Goal: Transaction & Acquisition: Subscribe to service/newsletter

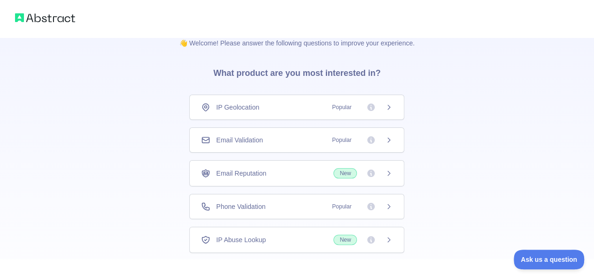
scroll to position [15, 0]
click at [226, 205] on span "Phone Validation" at bounding box center [240, 205] width 49 height 9
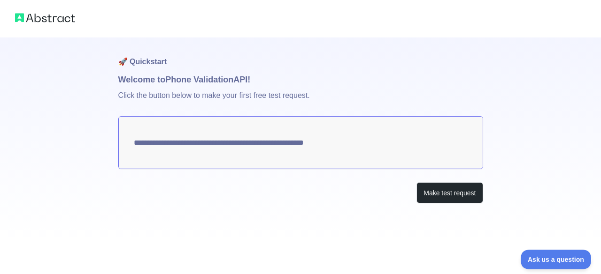
click at [243, 143] on textarea "**********" at bounding box center [300, 142] width 365 height 53
click at [196, 132] on textarea "**********" at bounding box center [300, 142] width 365 height 53
click at [442, 198] on button "Make test request" at bounding box center [449, 193] width 66 height 21
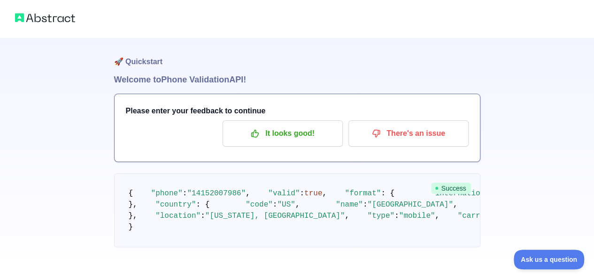
scroll to position [1, 0]
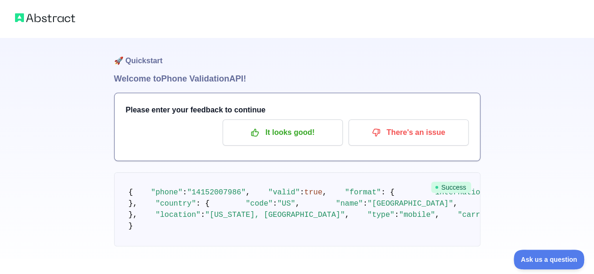
click at [163, 106] on h3 "Please enter your feedback to continue" at bounding box center [297, 110] width 343 height 11
click at [169, 116] on div "Please enter your feedback to continue It looks good! There's an issue" at bounding box center [296, 127] width 365 height 68
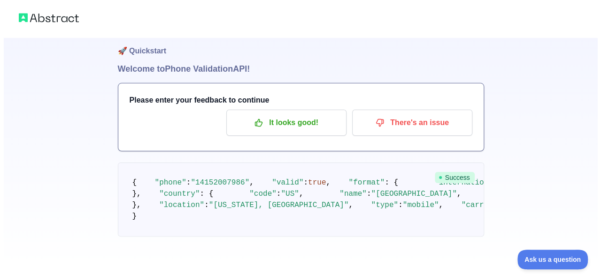
scroll to position [0, 0]
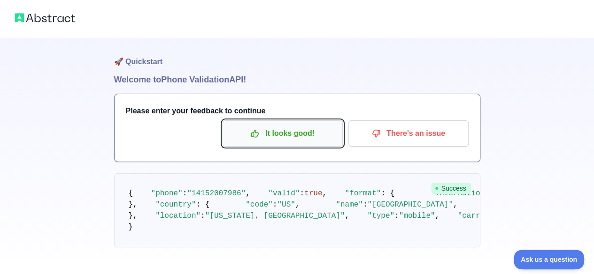
click at [292, 137] on p "It looks good!" at bounding box center [282, 134] width 106 height 16
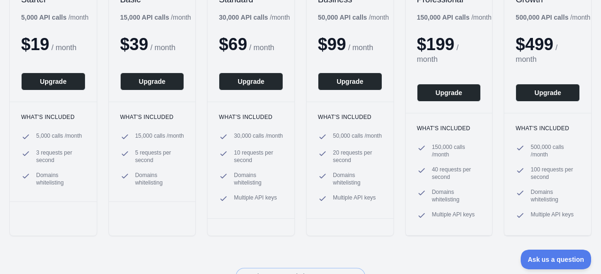
scroll to position [153, 0]
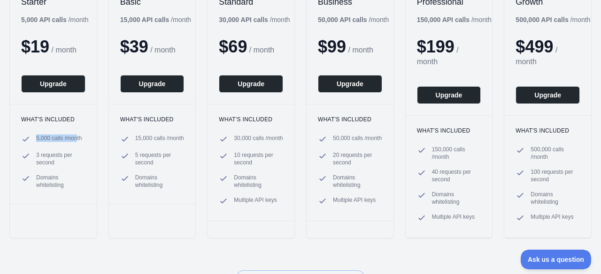
drag, startPoint x: 35, startPoint y: 134, endPoint x: 79, endPoint y: 130, distance: 44.2
click at [79, 130] on div "What's included 5,000 calls / month 3 requests per second Domains whitelisting" at bounding box center [53, 154] width 87 height 100
drag, startPoint x: 33, startPoint y: 150, endPoint x: 69, endPoint y: 157, distance: 36.9
click at [69, 157] on ul "5,000 calls / month 3 requests per second Domains whitelisting" at bounding box center [53, 162] width 64 height 54
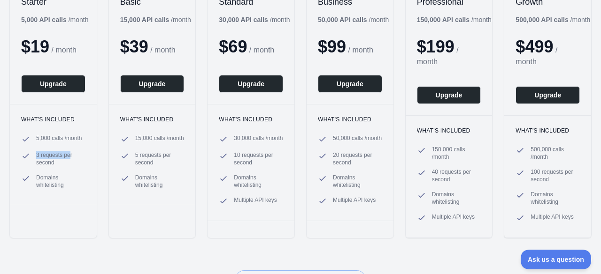
click at [69, 157] on span "3 requests per second" at bounding box center [60, 159] width 49 height 15
drag, startPoint x: 119, startPoint y: 130, endPoint x: 160, endPoint y: 195, distance: 76.8
click at [160, 195] on div "What's included 15,000 calls / month 5 requests per second Domains whitelisting" at bounding box center [152, 154] width 87 height 100
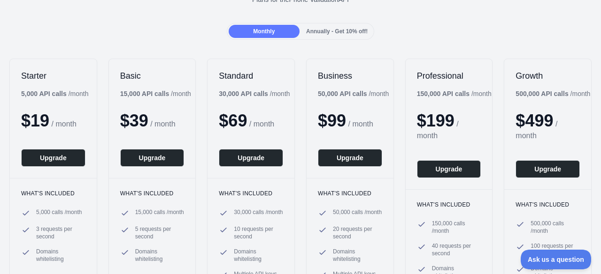
scroll to position [0, 0]
